Goal: Information Seeking & Learning: Check status

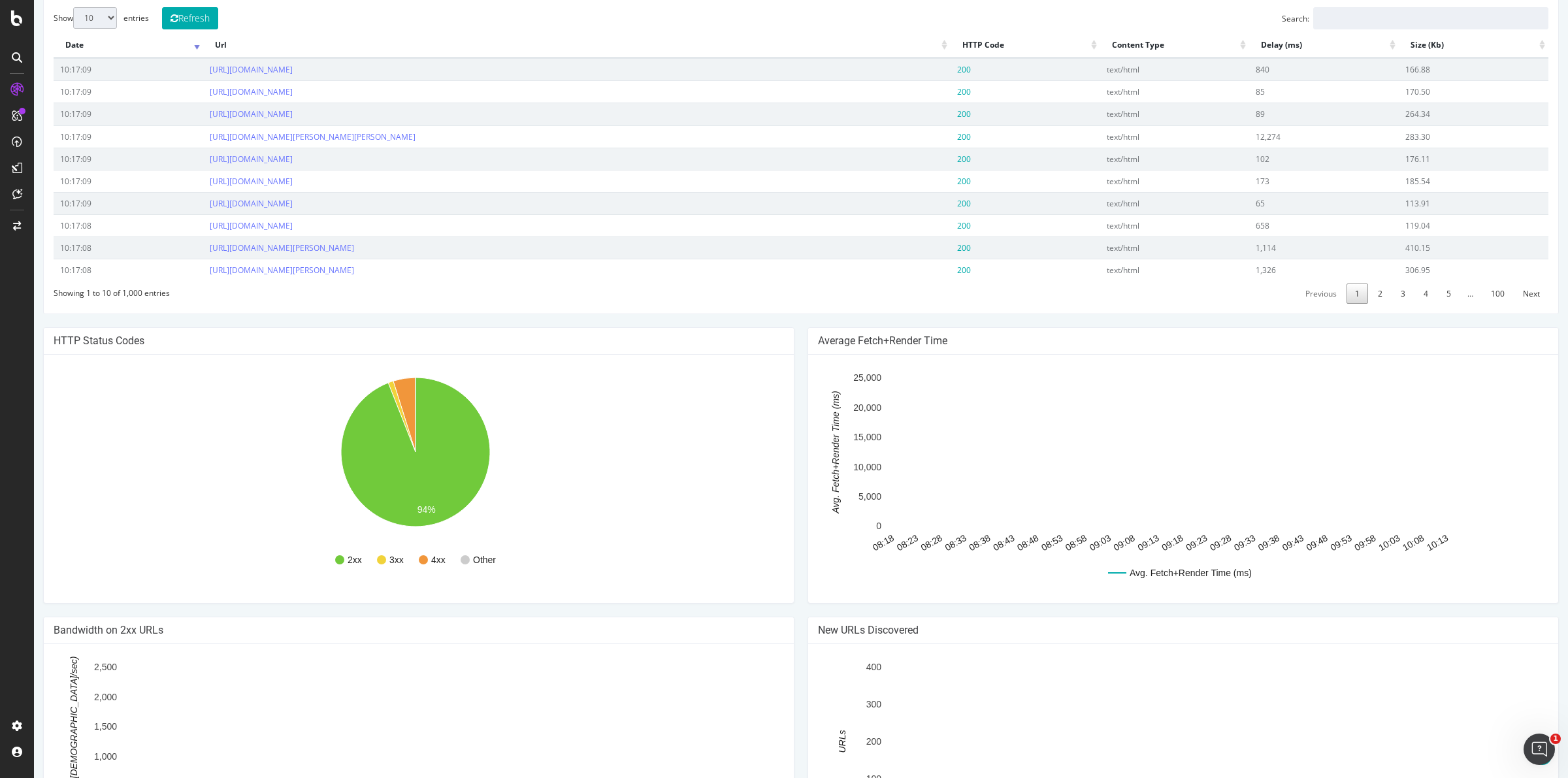
scroll to position [382, 0]
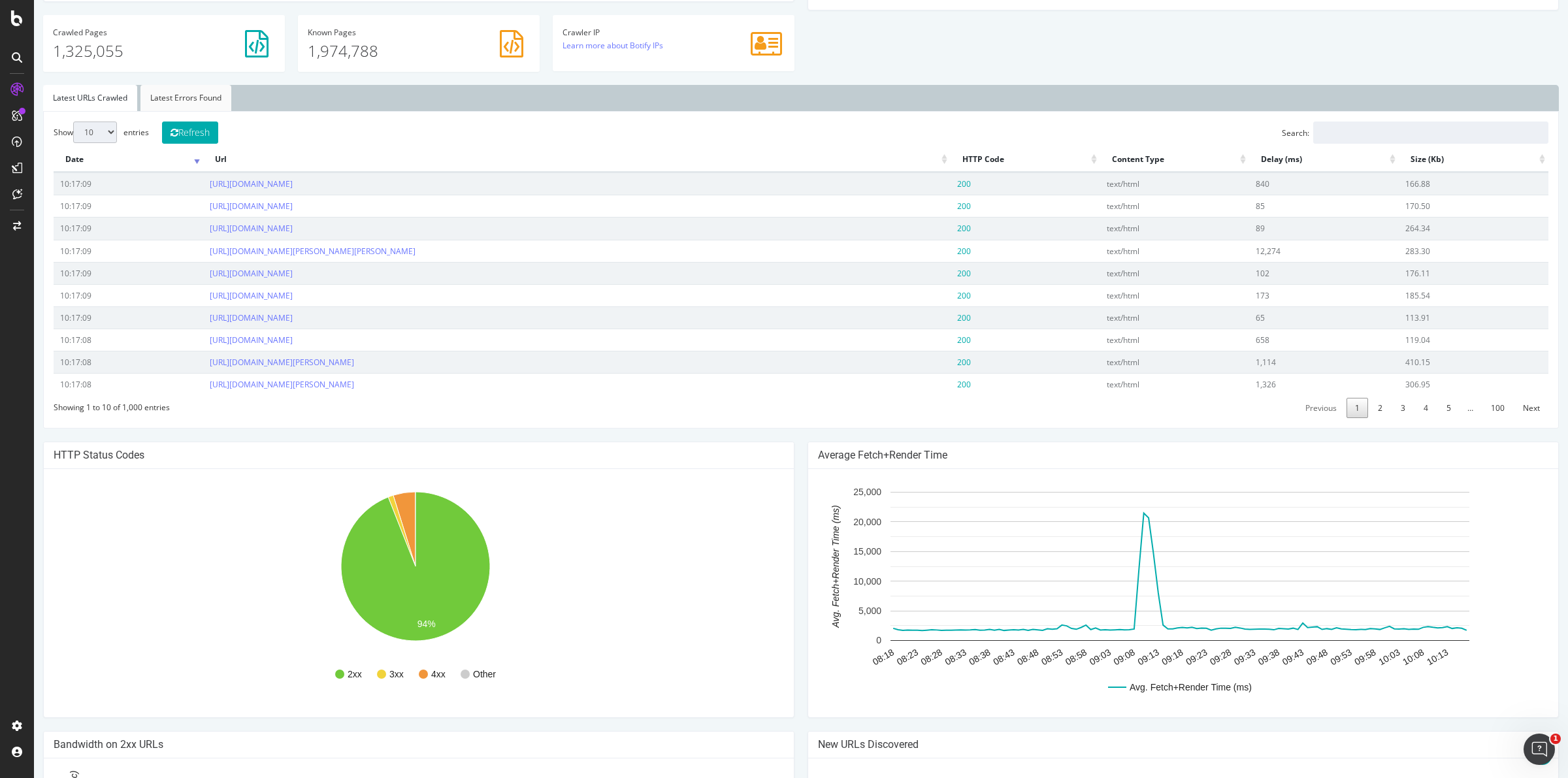
click at [207, 99] on link "Latest Errors Found" at bounding box center [185, 97] width 91 height 26
click at [110, 126] on select "10 25 50 100" at bounding box center [95, 132] width 44 height 21
select select "100"
click at [73, 122] on select "10 25 50 100" at bounding box center [95, 132] width 44 height 21
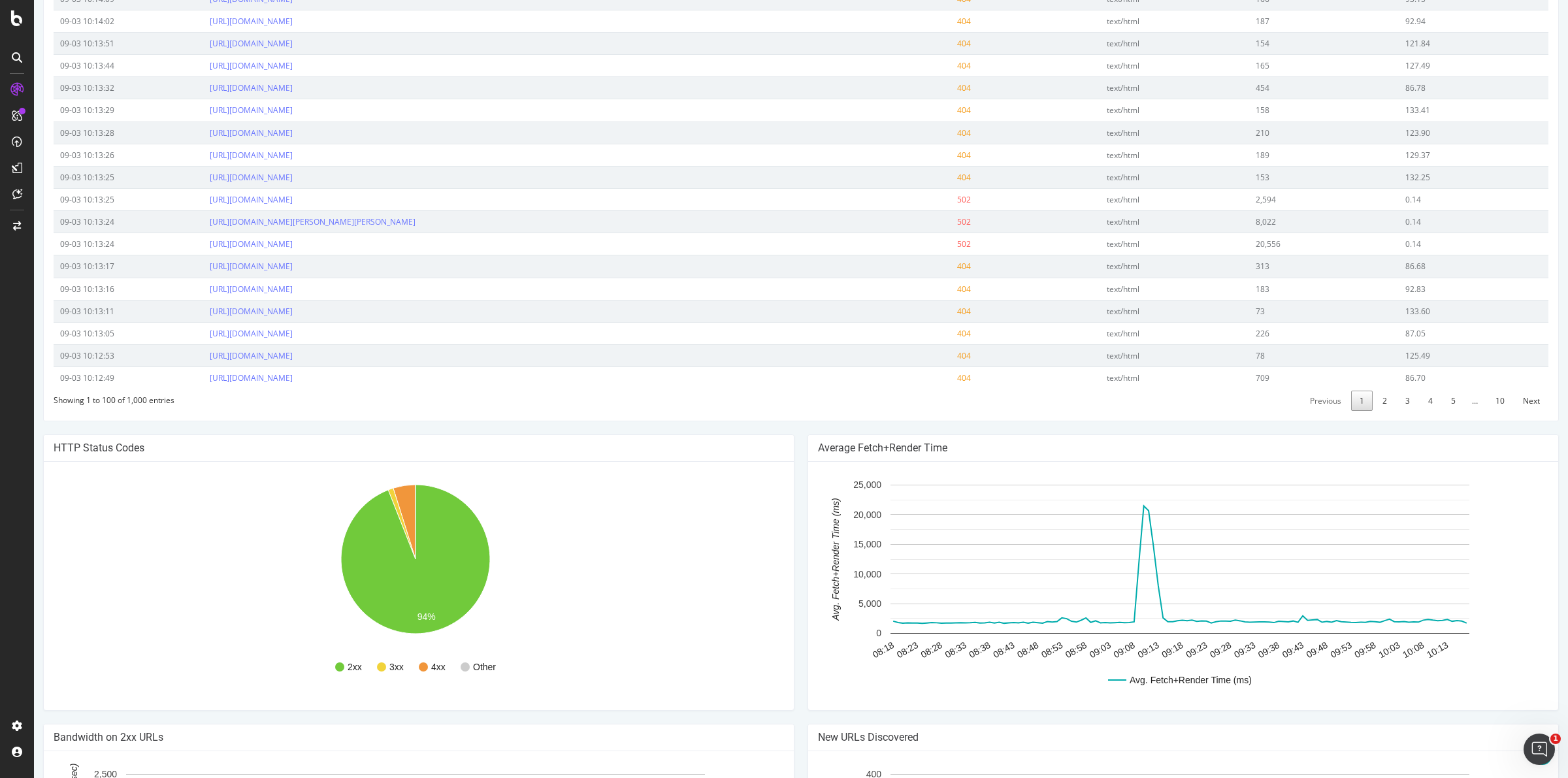
scroll to position [2178, 0]
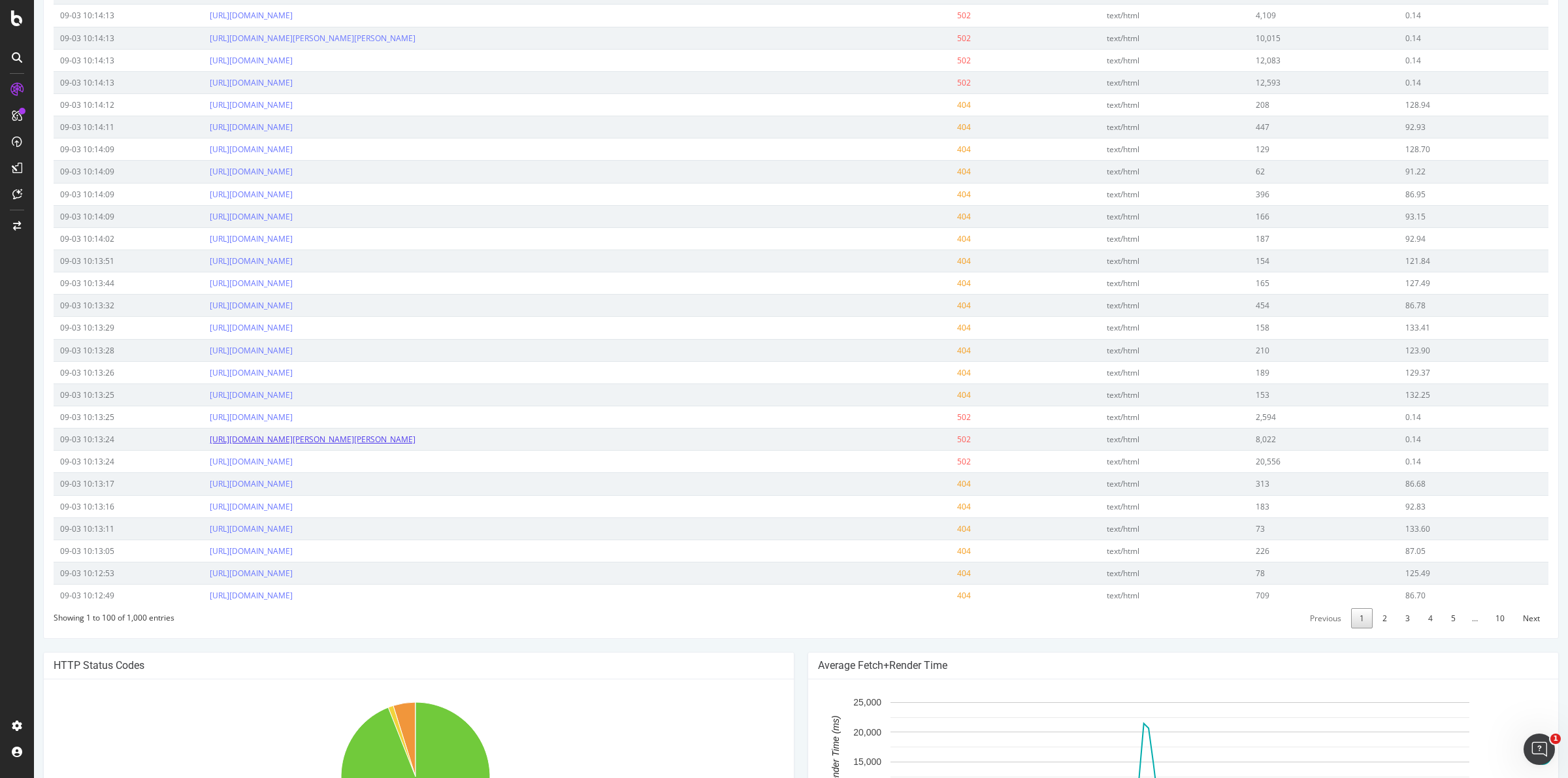
click at [416, 444] on link "[URL][DOMAIN_NAME][PERSON_NAME][PERSON_NAME]" at bounding box center [312, 438] width 206 height 11
